Goal: Transaction & Acquisition: Purchase product/service

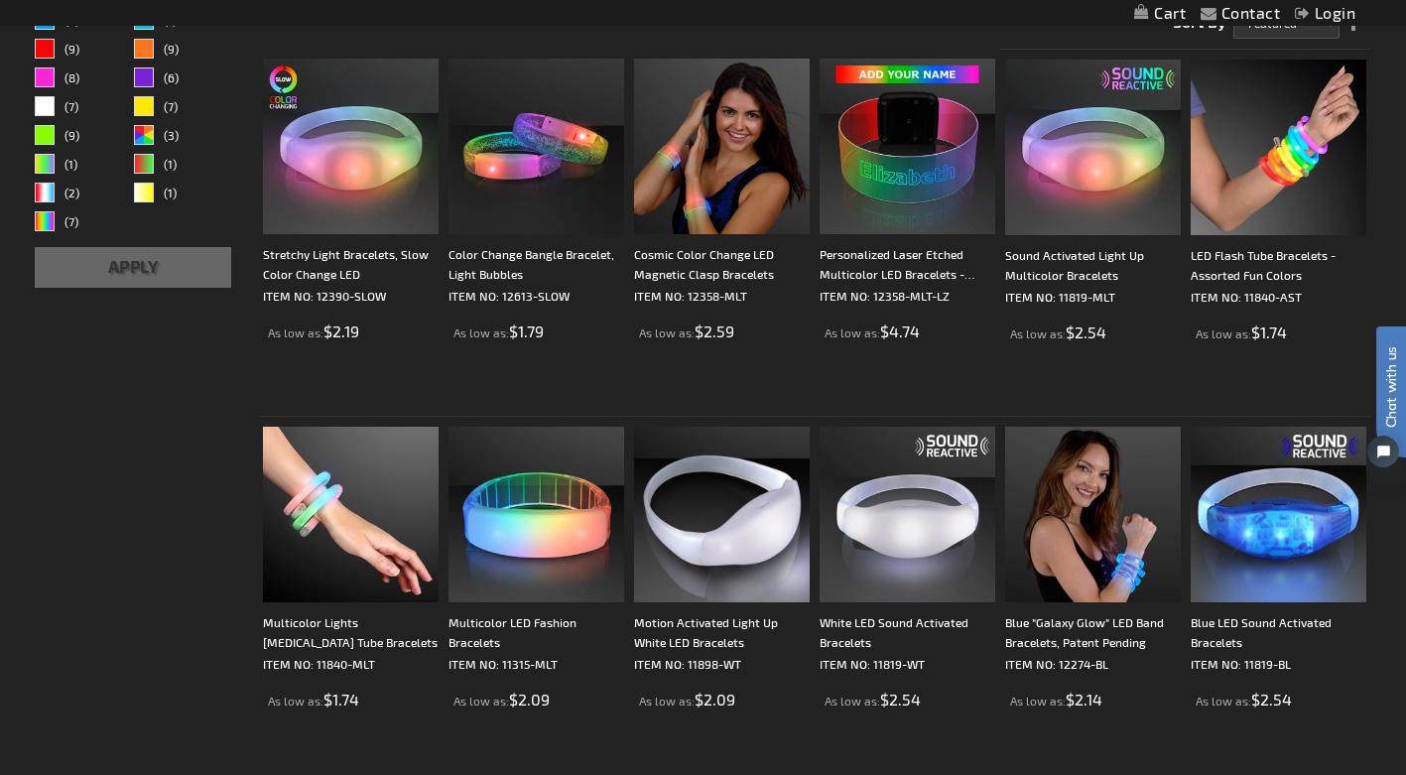
scroll to position [386, 0]
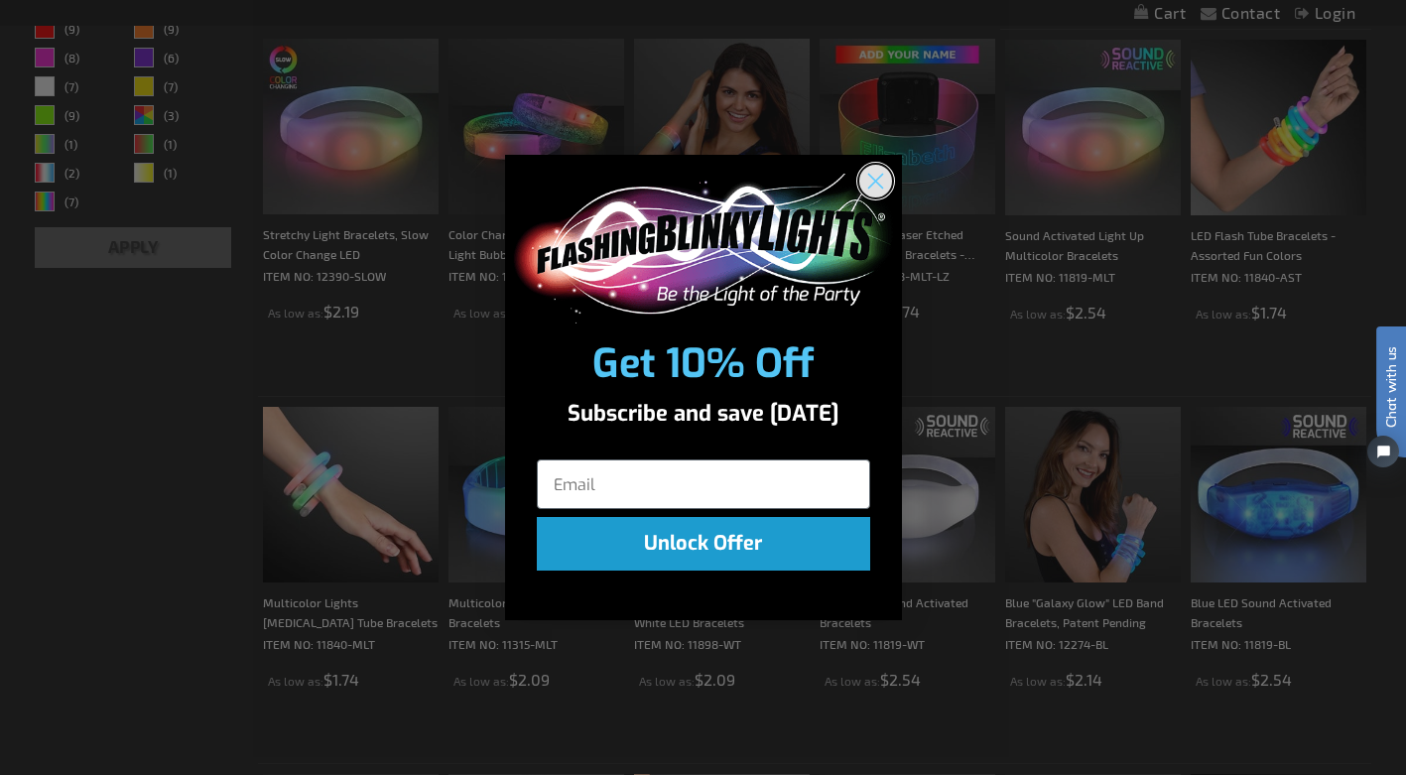
click at [880, 171] on circle "Close dialog" at bounding box center [875, 181] width 33 height 33
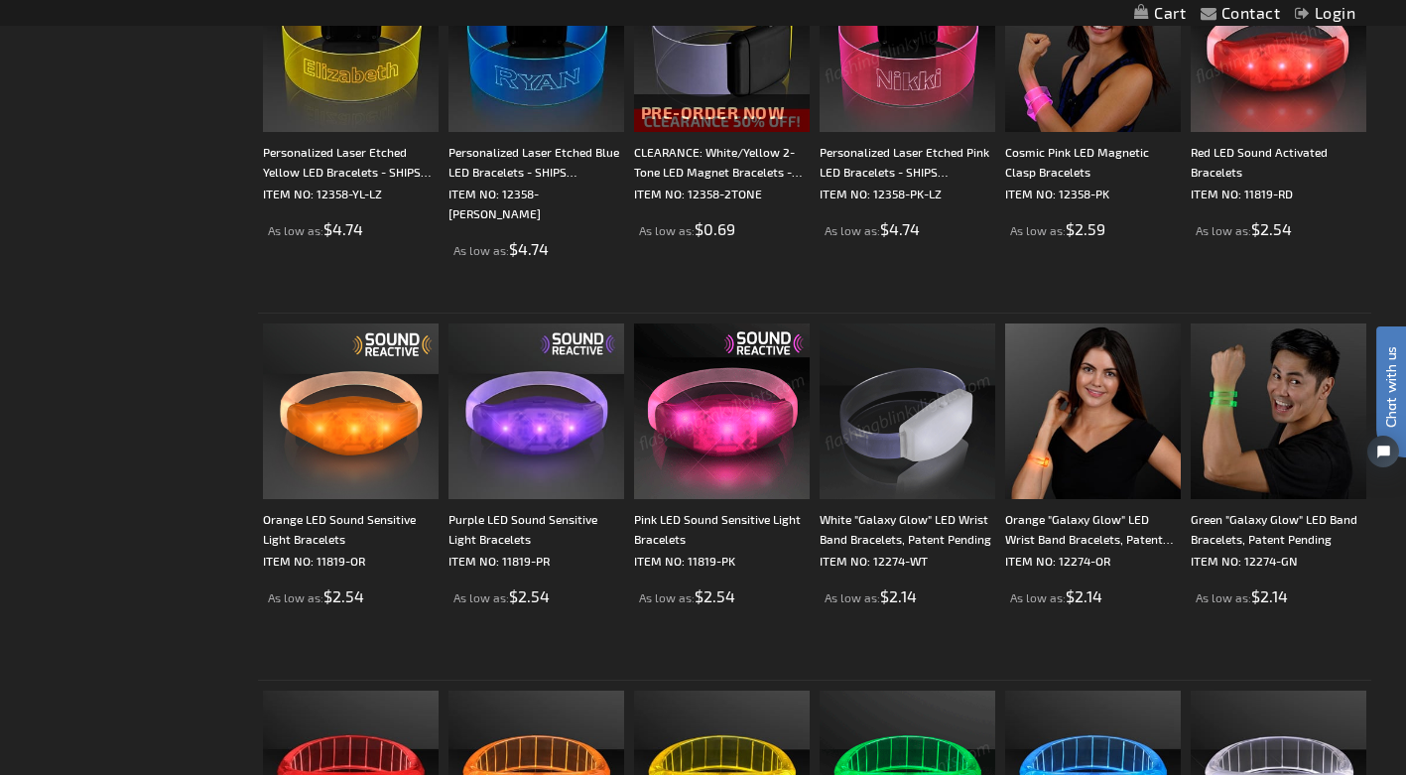
scroll to position [3033, 0]
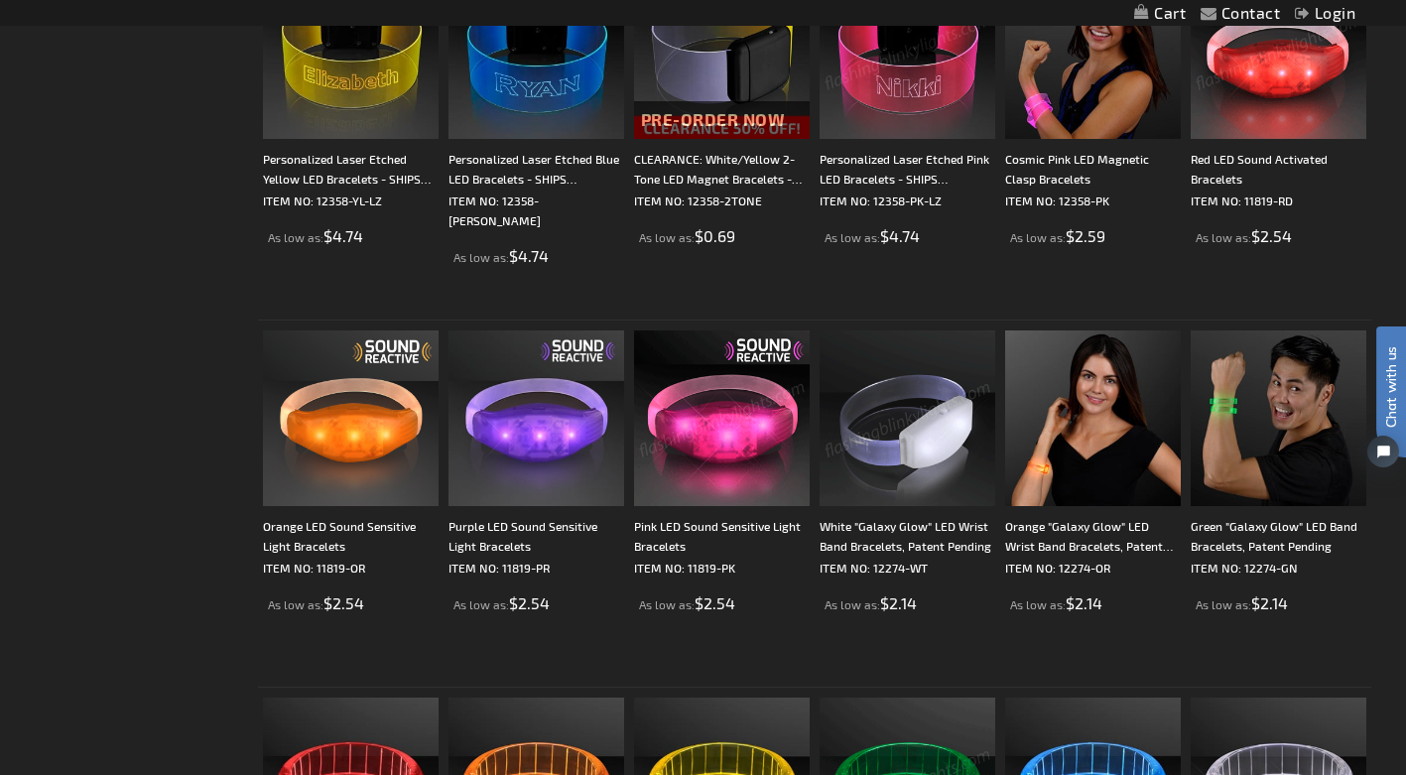
click at [1323, 64] on img at bounding box center [1279, 51] width 176 height 176
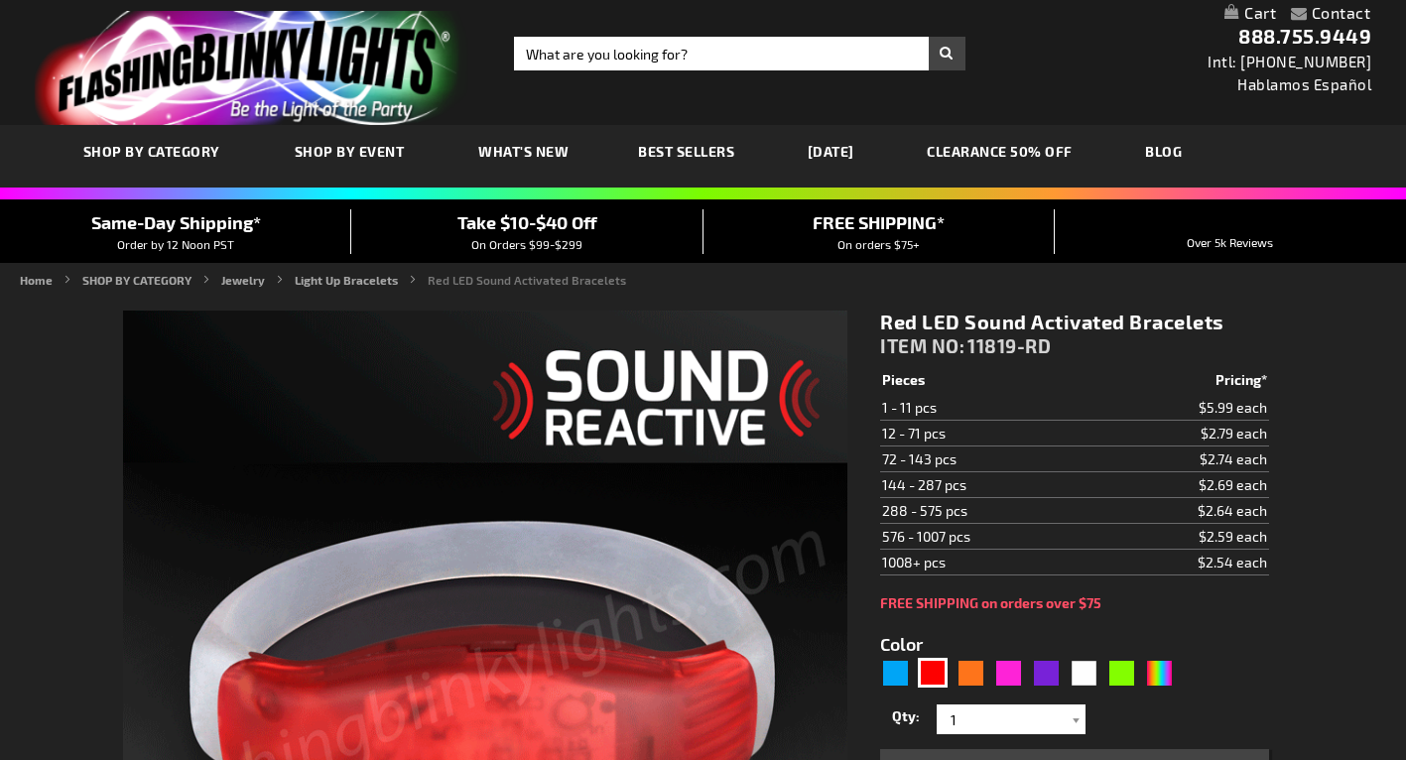
type input "5641"
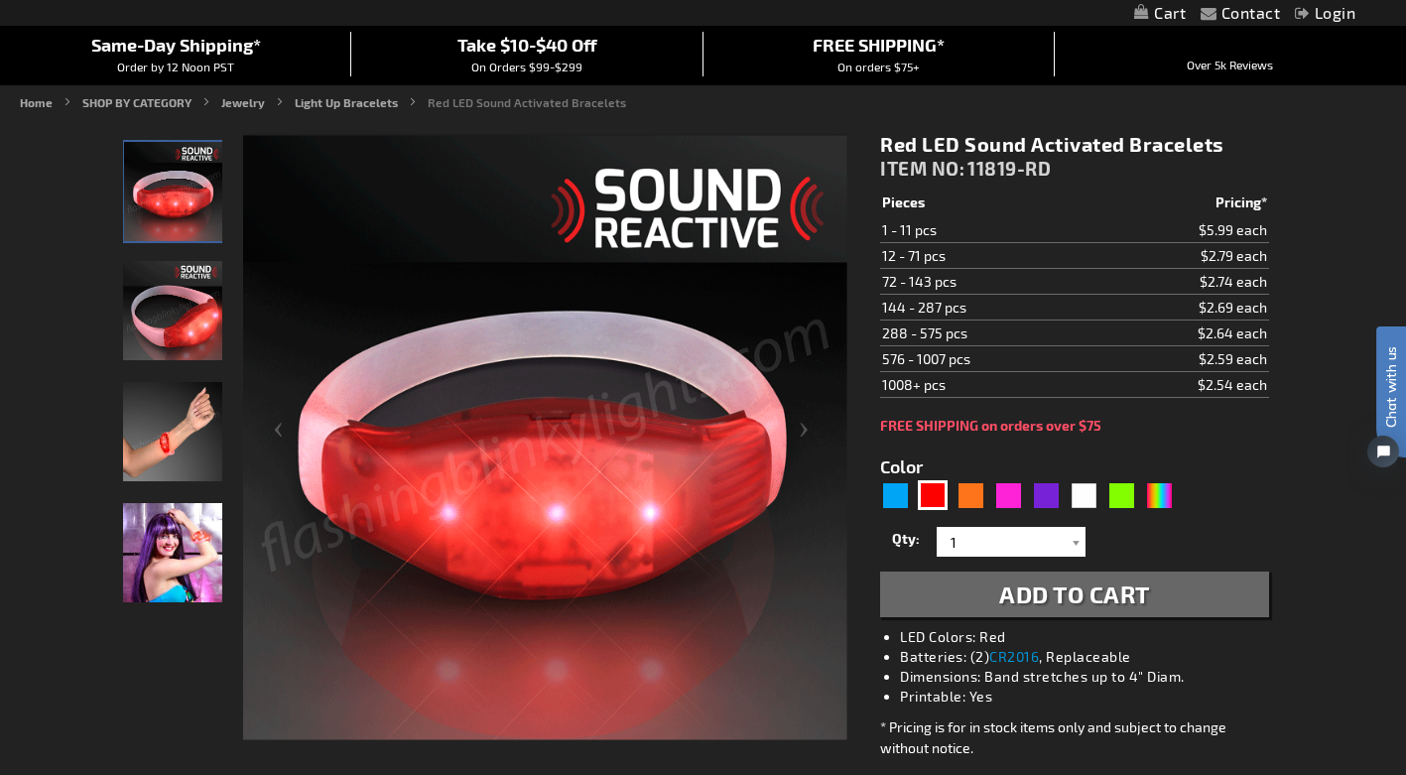
scroll to position [182, 0]
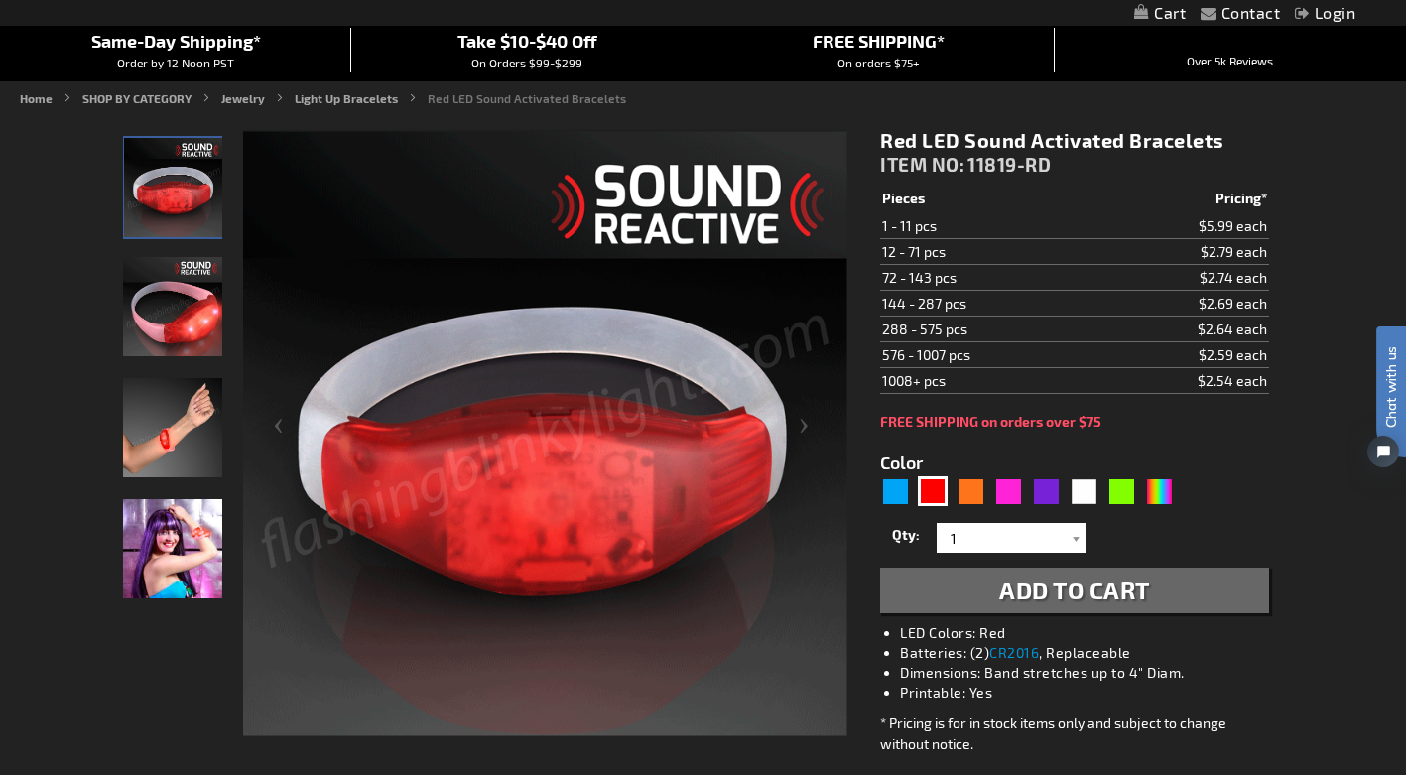
click at [190, 428] on img "Hand model wearing Red Light Up Sound Activated Bracelet" at bounding box center [172, 427] width 99 height 99
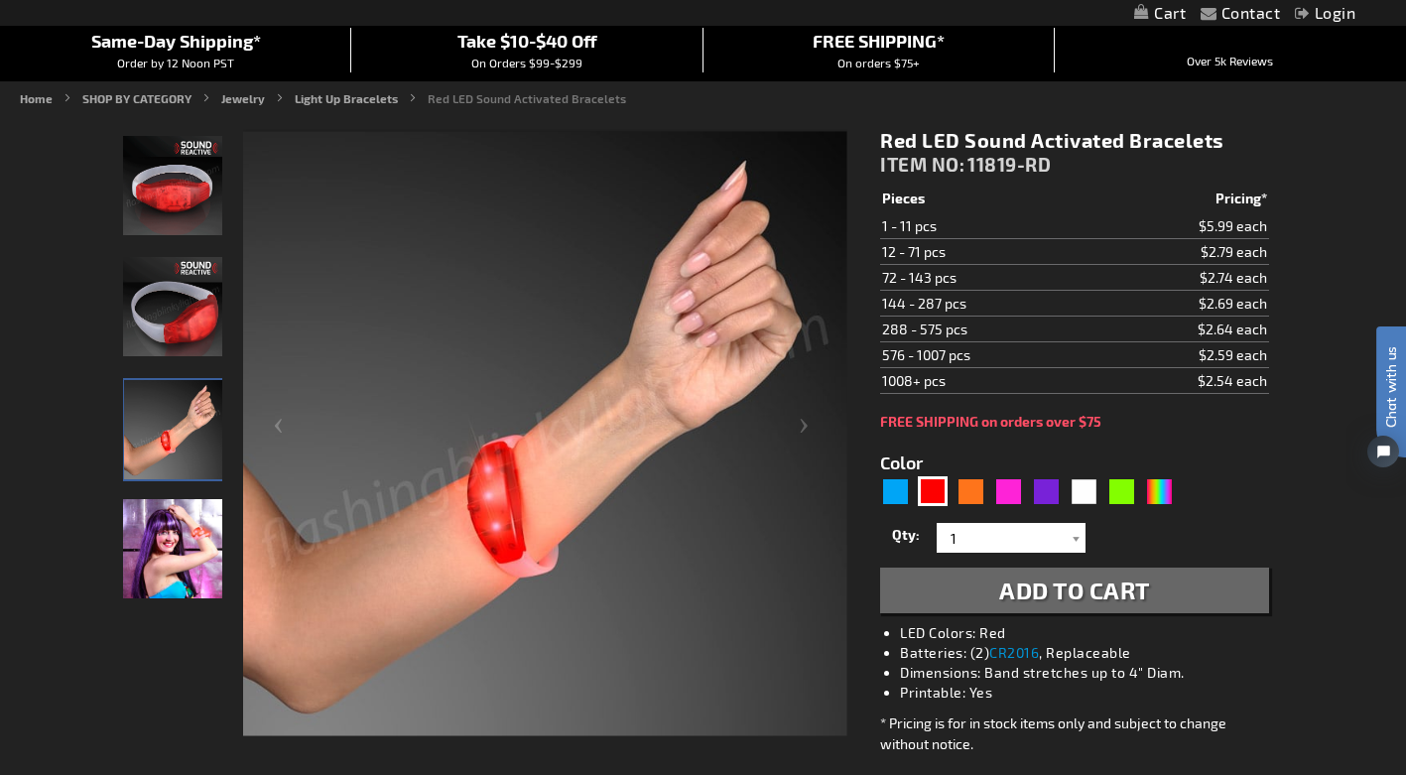
click at [167, 531] on img "Female displaying Red Light Up Sound Activated Bracelet" at bounding box center [172, 548] width 99 height 99
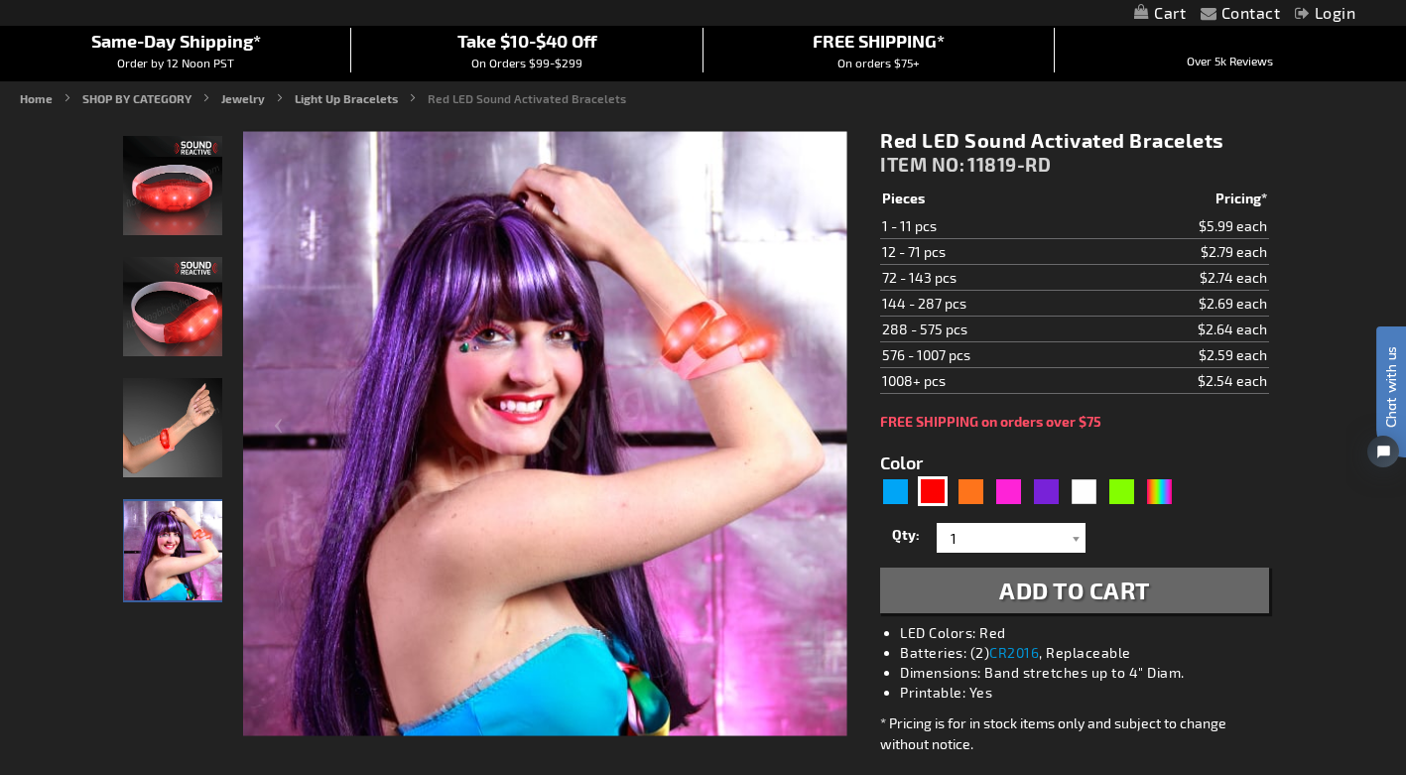
click at [178, 282] on img "Red Light Up Sound Activated Bracelet" at bounding box center [172, 306] width 99 height 99
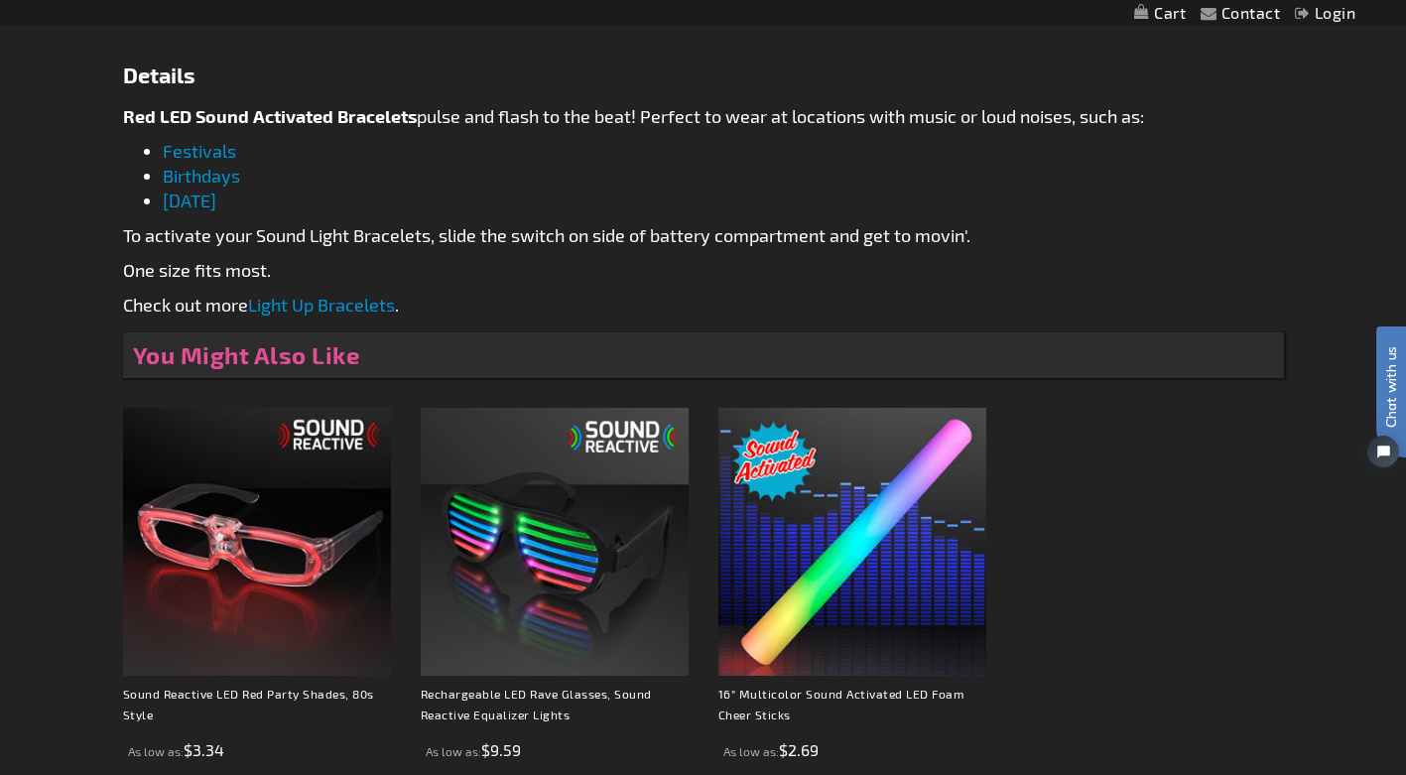
scroll to position [0, 0]
